Goal: Task Accomplishment & Management: Manage account settings

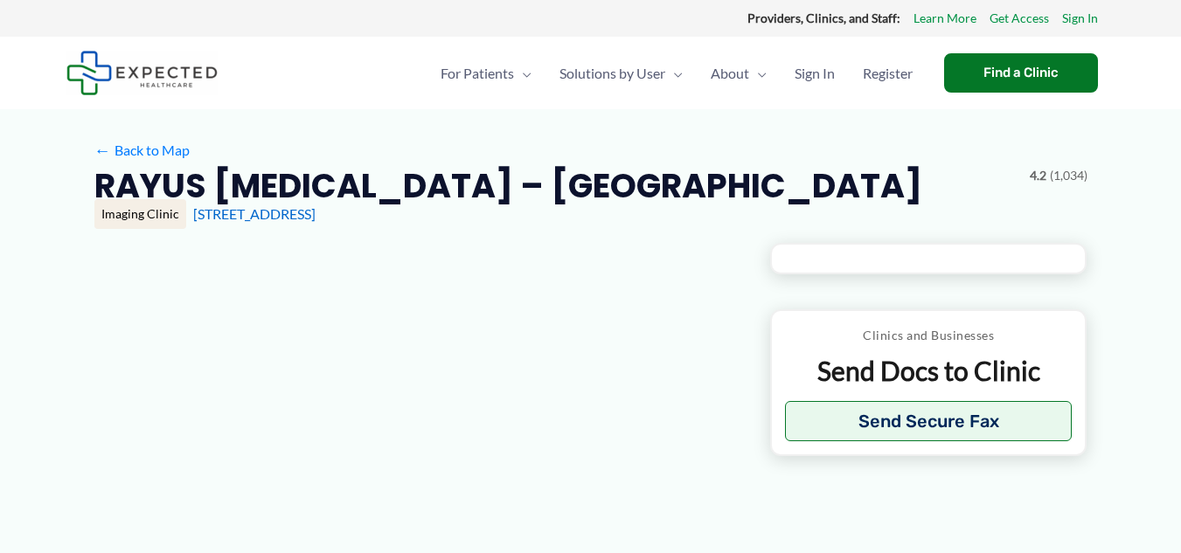
type input "**********"
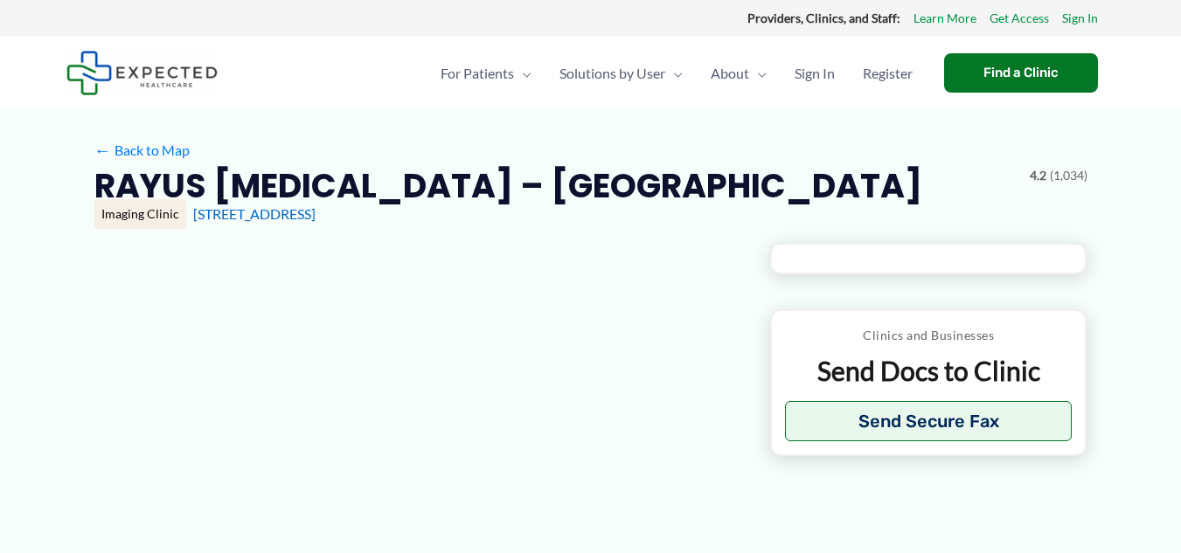
type input "**********"
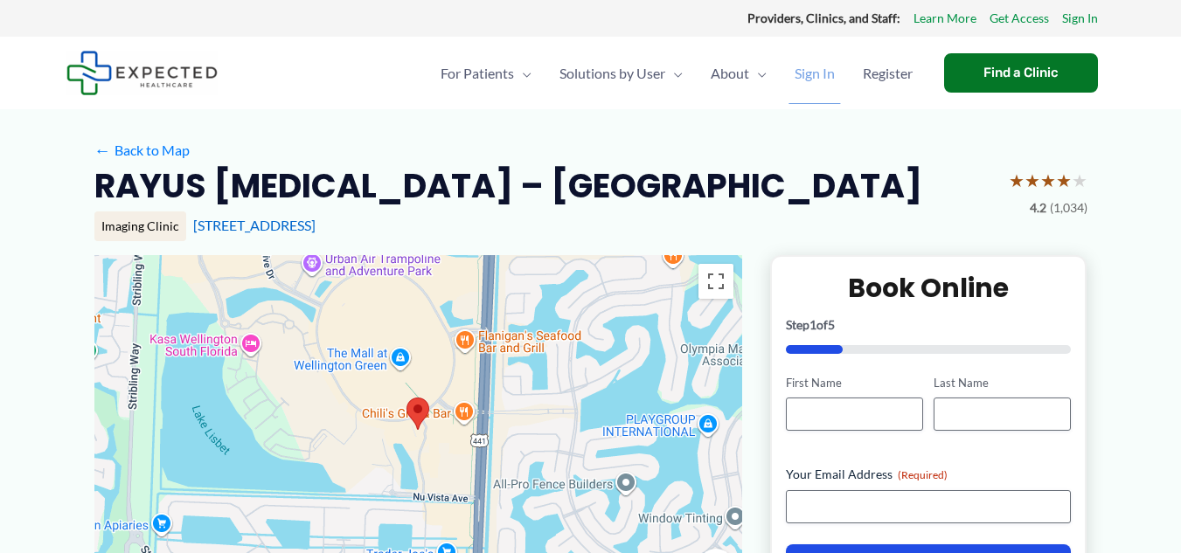
click at [810, 72] on span "Sign In" at bounding box center [815, 73] width 40 height 61
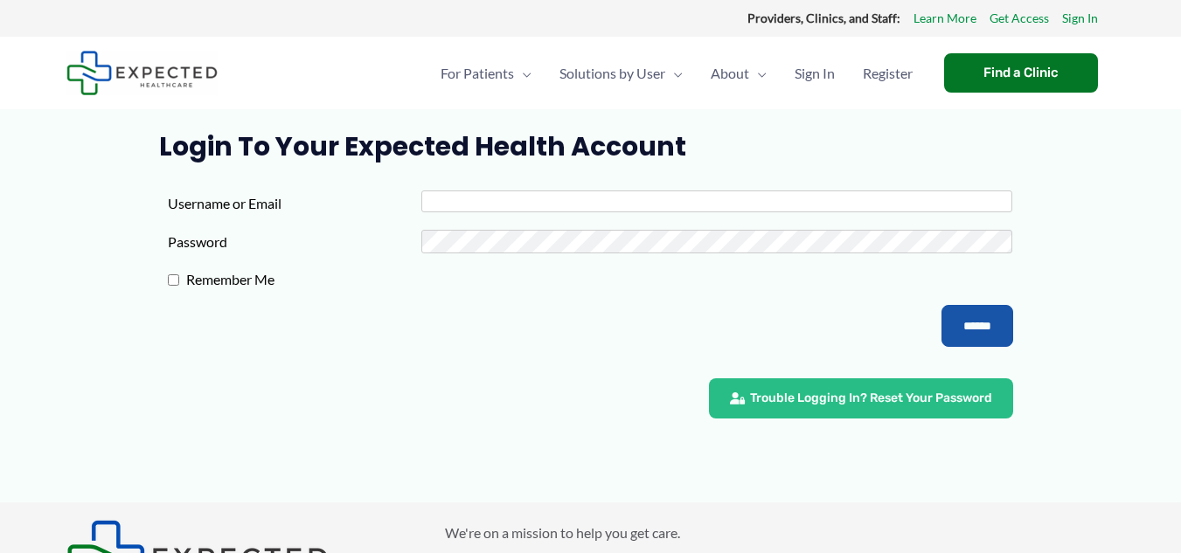
click at [486, 204] on input "Username or Email" at bounding box center [716, 202] width 591 height 22
